Goal: Download file/media

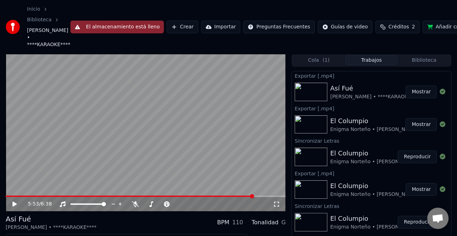
click at [42, 197] on span at bounding box center [130, 196] width 248 height 1
click at [31, 195] on video at bounding box center [146, 133] width 280 height 158
click at [14, 201] on div "0:52 / 6:38" at bounding box center [146, 204] width 275 height 7
click at [128, 30] on button "El almacenamiento está lleno" at bounding box center [117, 27] width 94 height 13
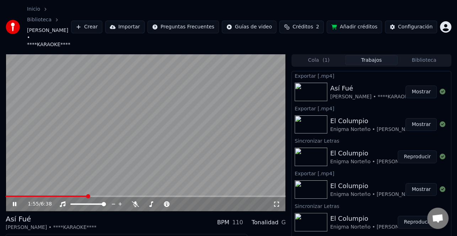
click at [14, 202] on icon at bounding box center [19, 205] width 16 height 6
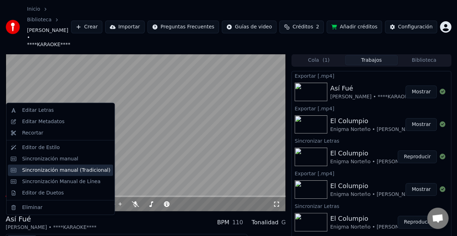
click at [67, 172] on div "Sincronización manual (Tradicional)" at bounding box center [66, 170] width 88 height 7
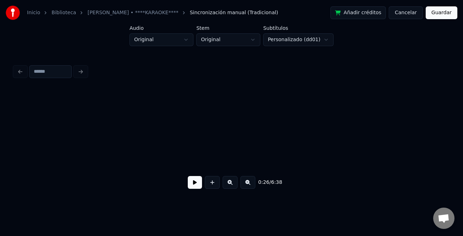
scroll to position [0, 1857]
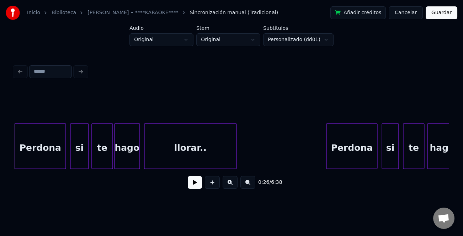
click at [192, 185] on button at bounding box center [195, 182] width 14 height 13
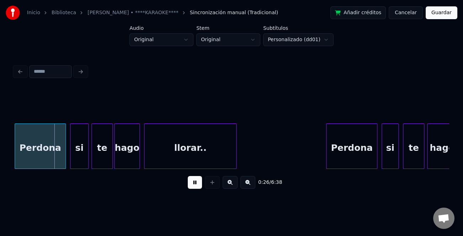
click at [192, 185] on button at bounding box center [195, 182] width 14 height 13
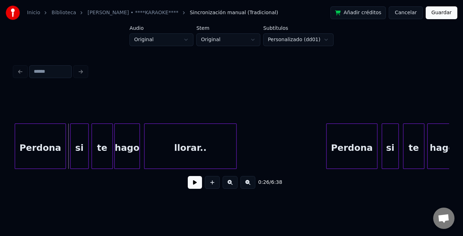
click at [197, 184] on button at bounding box center [195, 182] width 14 height 13
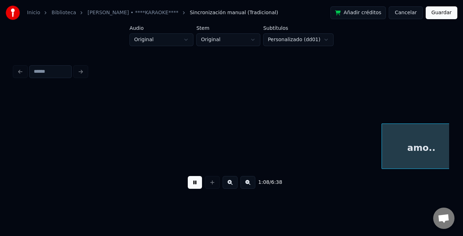
scroll to position [0, 4902]
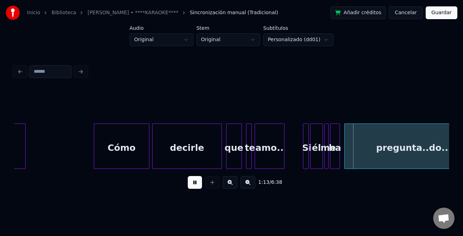
click at [191, 176] on div "1:13 / 6:38" at bounding box center [231, 182] width 435 height 27
click at [191, 180] on button at bounding box center [195, 182] width 14 height 13
click at [233, 185] on button at bounding box center [230, 182] width 15 height 13
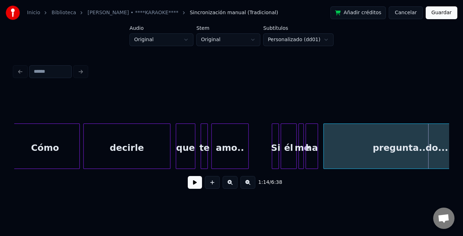
click at [233, 185] on button at bounding box center [230, 182] width 15 height 13
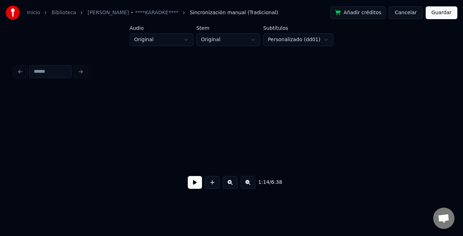
scroll to position [0, 7560]
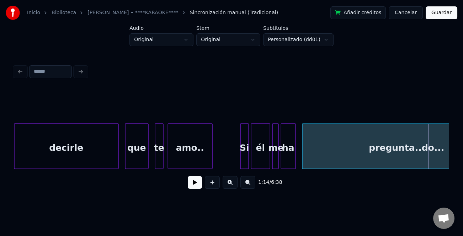
click at [255, 155] on div "él" at bounding box center [260, 148] width 18 height 48
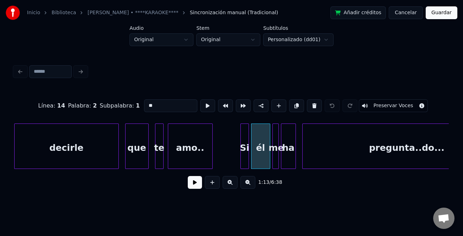
click at [163, 101] on input "**" at bounding box center [170, 106] width 53 height 13
type input "****"
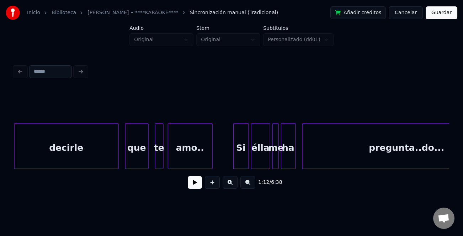
click at [234, 149] on div at bounding box center [235, 146] width 2 height 45
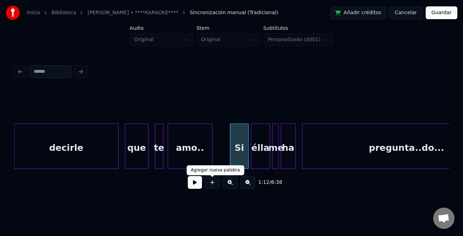
click at [197, 185] on button at bounding box center [195, 182] width 14 height 13
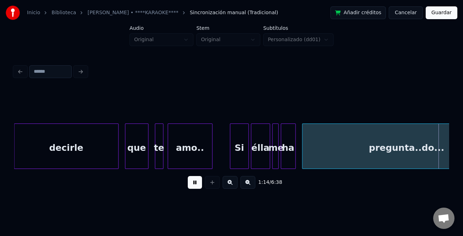
scroll to position [0, 7995]
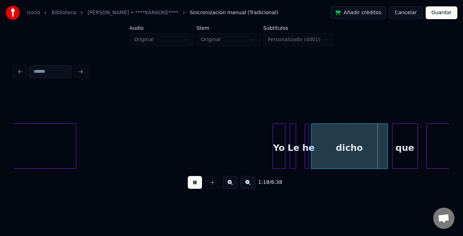
click at [197, 185] on button at bounding box center [195, 182] width 14 height 13
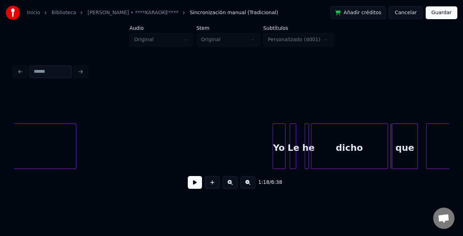
click at [197, 185] on button at bounding box center [195, 182] width 14 height 13
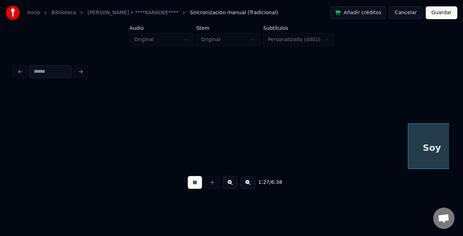
scroll to position [0, 9301]
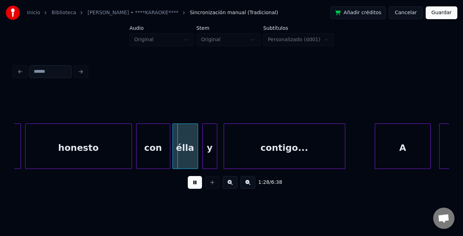
click at [190, 185] on button at bounding box center [195, 182] width 14 height 13
click at [193, 182] on button at bounding box center [195, 182] width 14 height 13
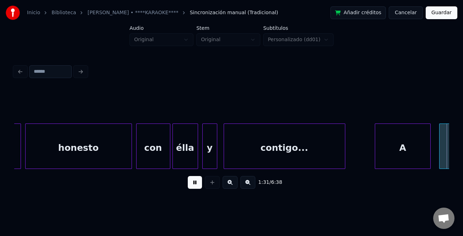
scroll to position [0, 9737]
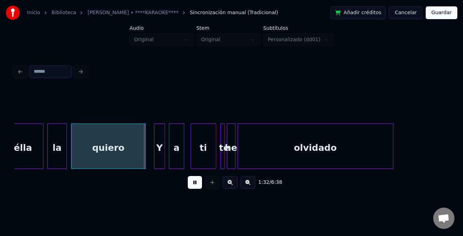
click at [193, 182] on button at bounding box center [195, 182] width 14 height 13
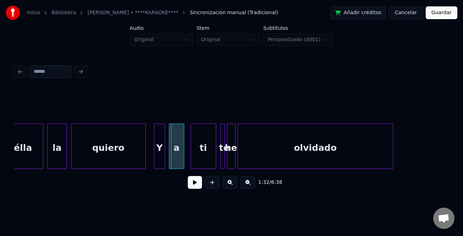
click at [201, 185] on button at bounding box center [195, 182] width 14 height 13
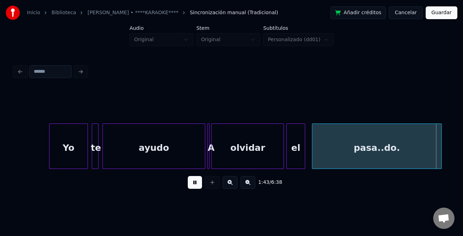
scroll to position [0, 11044]
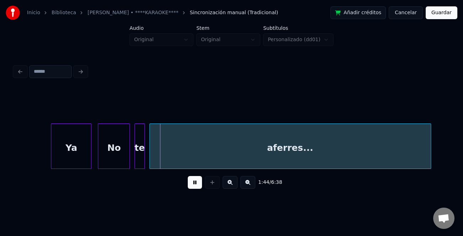
click at [201, 185] on button at bounding box center [195, 182] width 14 height 13
click at [198, 188] on button at bounding box center [195, 182] width 14 height 13
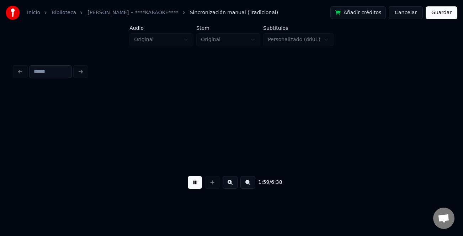
scroll to position [0, 12783]
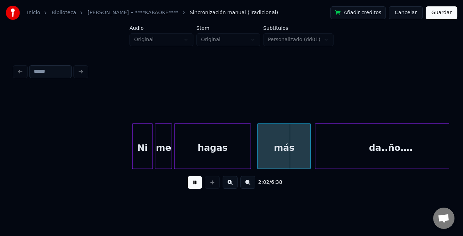
click at [132, 166] on div "Ni" at bounding box center [142, 147] width 21 height 46
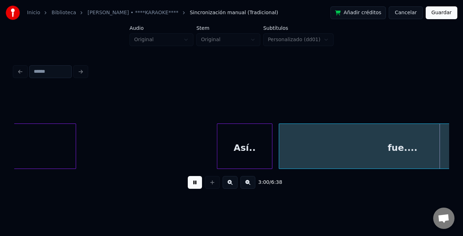
scroll to position [0, 19248]
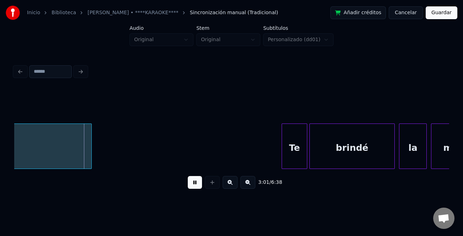
click at [189, 184] on button at bounding box center [195, 182] width 14 height 13
click at [194, 185] on button at bounding box center [195, 182] width 14 height 13
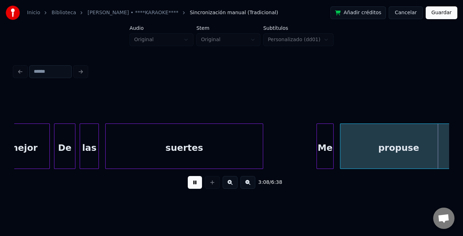
scroll to position [0, 20118]
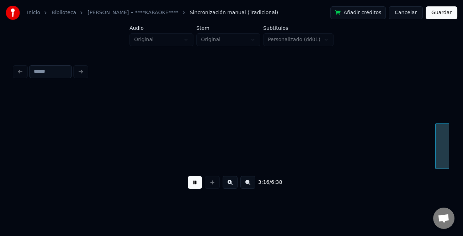
scroll to position [0, 20989]
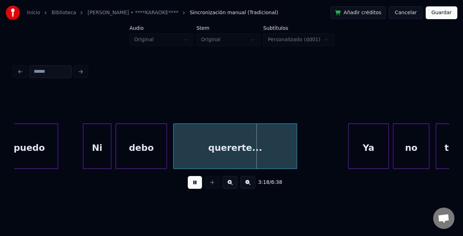
click at [84, 151] on div at bounding box center [84, 146] width 2 height 45
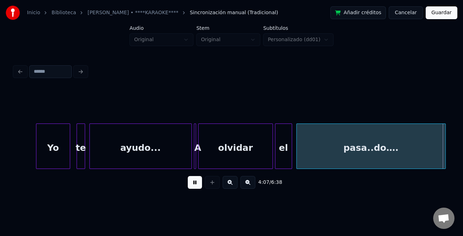
scroll to position [0, 26418]
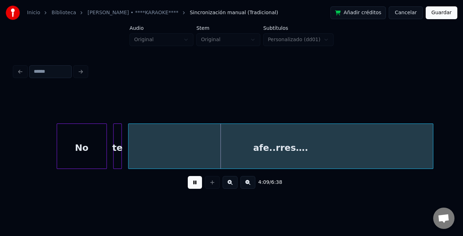
click at [58, 156] on div at bounding box center [58, 146] width 2 height 45
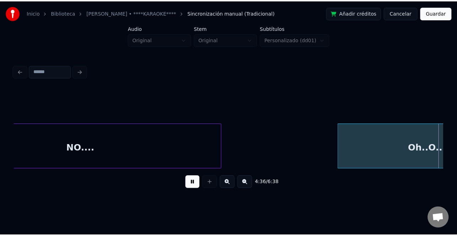
scroll to position [0, 29464]
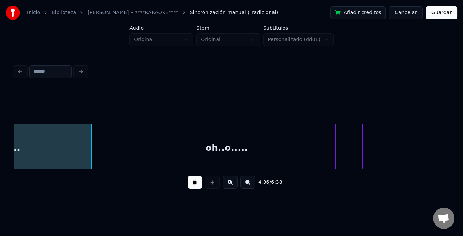
click at [439, 12] on button "Guardar" at bounding box center [442, 12] width 32 height 13
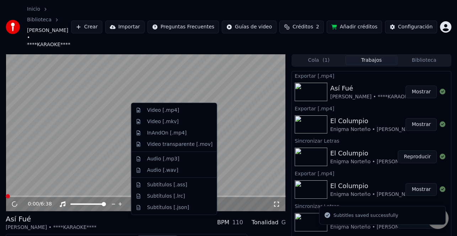
click at [185, 106] on div "Video [.mp4]" at bounding box center [174, 110] width 83 height 11
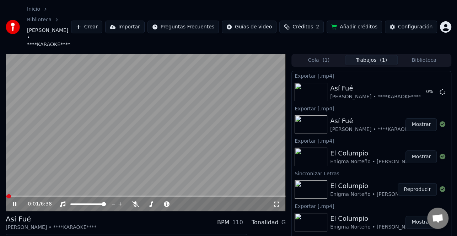
click at [11, 201] on div "0:01 / 6:38" at bounding box center [146, 204] width 275 height 7
click at [14, 202] on icon at bounding box center [15, 204] width 4 height 4
click at [416, 86] on button "Mostrar" at bounding box center [421, 92] width 31 height 13
